Goal: Navigation & Orientation: Find specific page/section

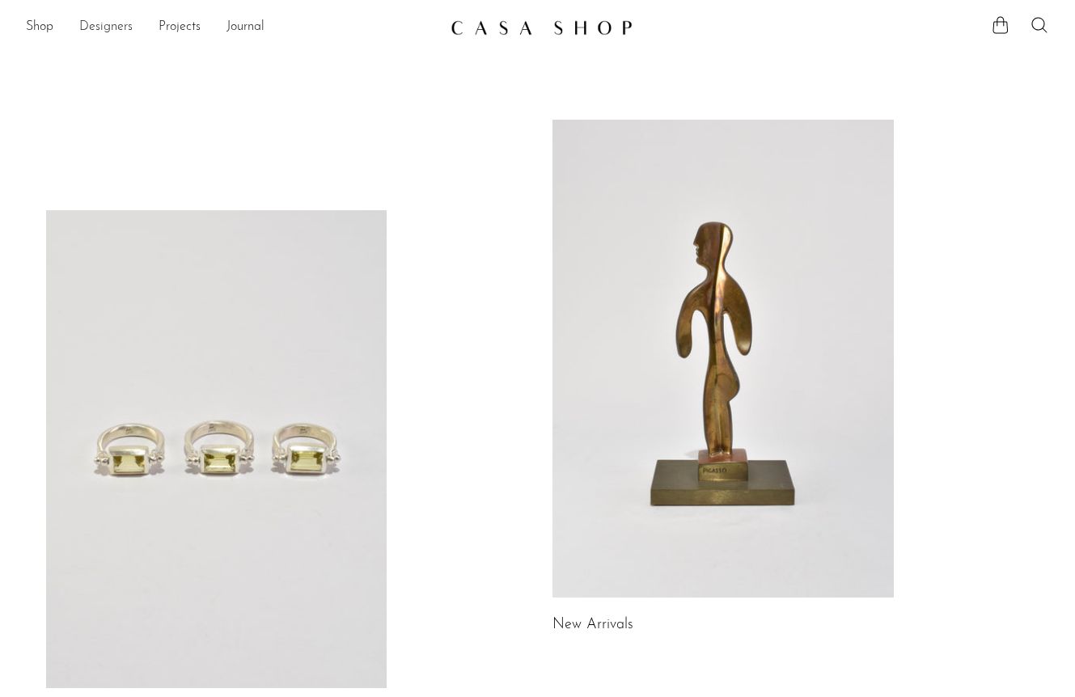
click at [97, 26] on link "Designers" at bounding box center [105, 27] width 53 height 21
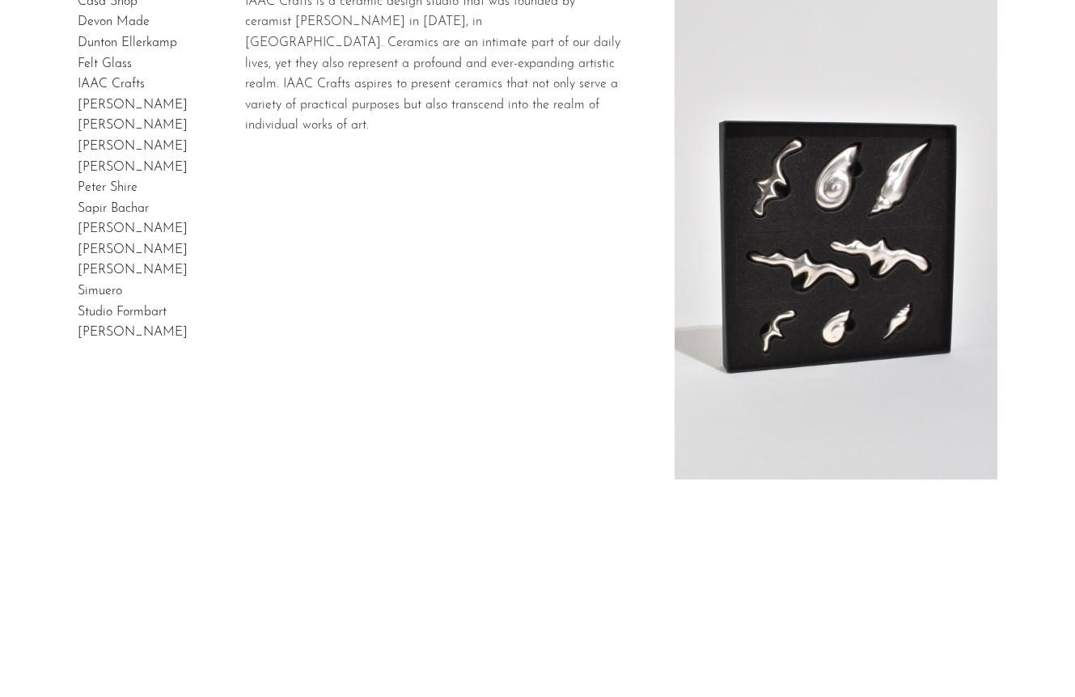
scroll to position [279, 0]
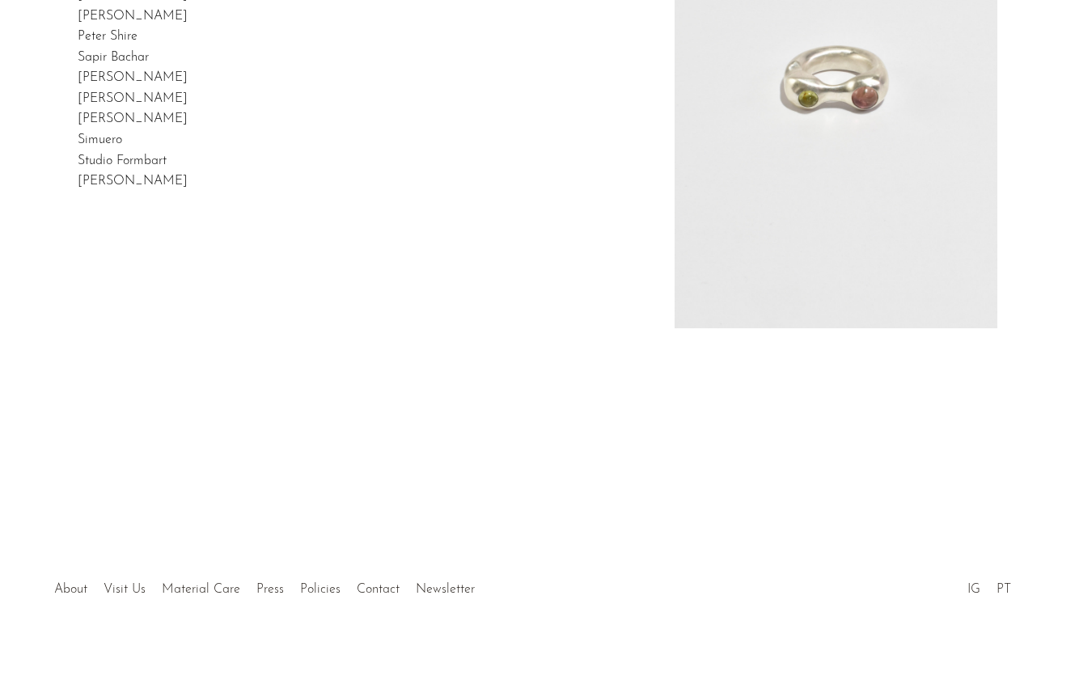
click at [108, 121] on link "[PERSON_NAME]" at bounding box center [133, 118] width 110 height 13
